Goal: Task Accomplishment & Management: Manage account settings

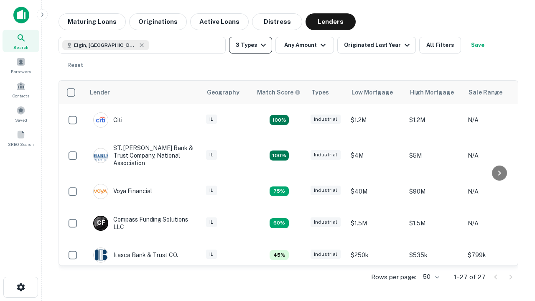
click at [250, 45] on button "3 Types" at bounding box center [250, 45] width 43 height 17
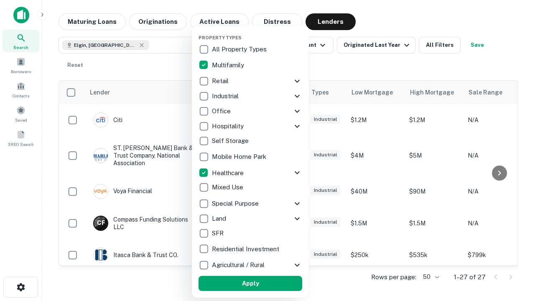
click at [250, 283] on button "Apply" at bounding box center [250, 283] width 104 height 15
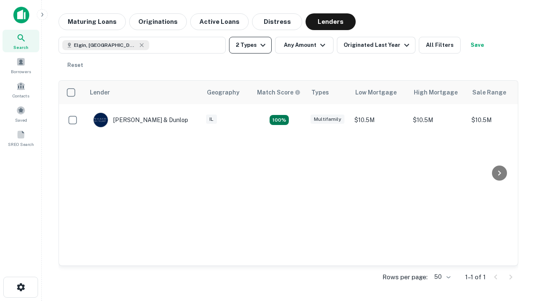
click at [250, 45] on button "2 Types" at bounding box center [250, 45] width 43 height 17
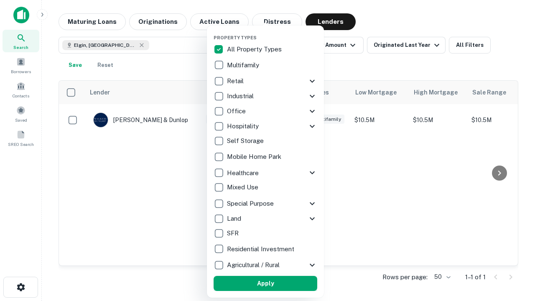
click at [265, 283] on button "Apply" at bounding box center [266, 283] width 104 height 15
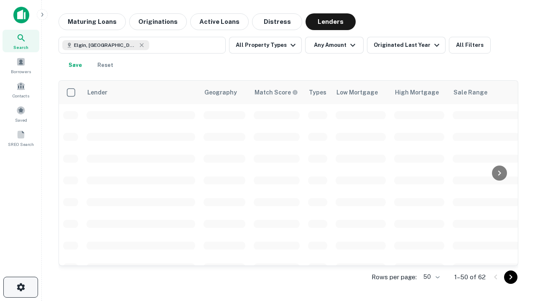
click at [20, 287] on icon "button" at bounding box center [21, 287] width 10 height 10
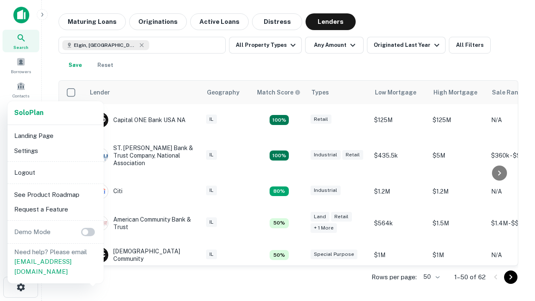
click at [55, 172] on li "Logout" at bounding box center [55, 172] width 89 height 15
